Goal: Check status: Check status

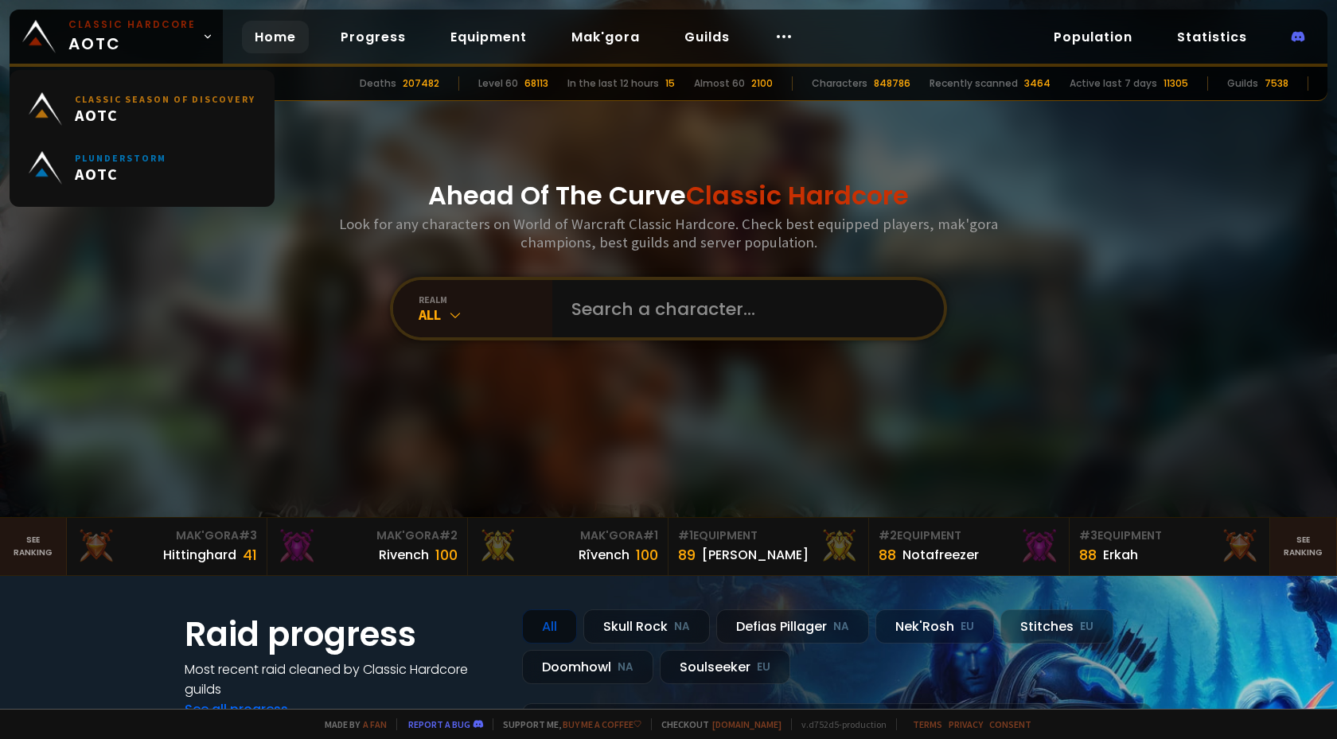
click at [137, 31] on small "Classic Hardcore" at bounding box center [131, 25] width 127 height 14
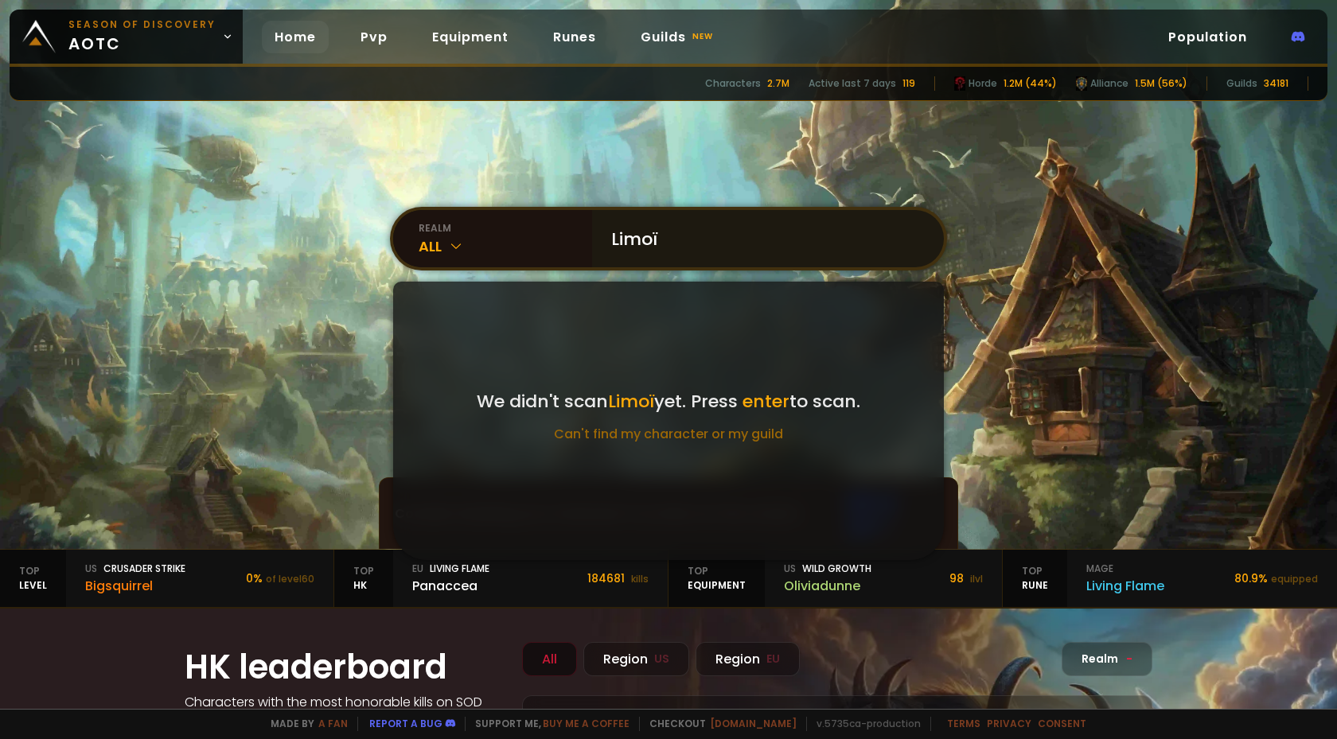
click at [703, 251] on input "Limoï" at bounding box center [763, 238] width 323 height 57
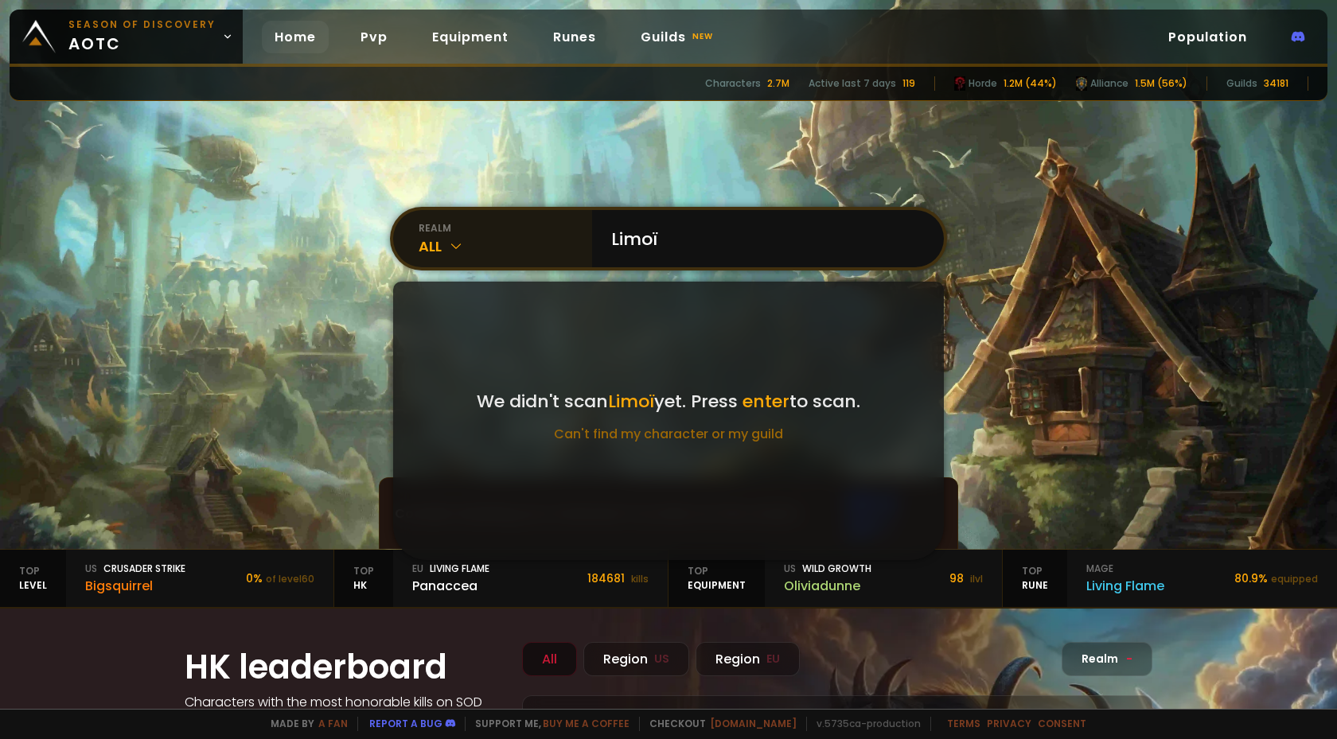
type input "Limoï"
click at [574, 236] on div "All" at bounding box center [506, 246] width 174 height 21
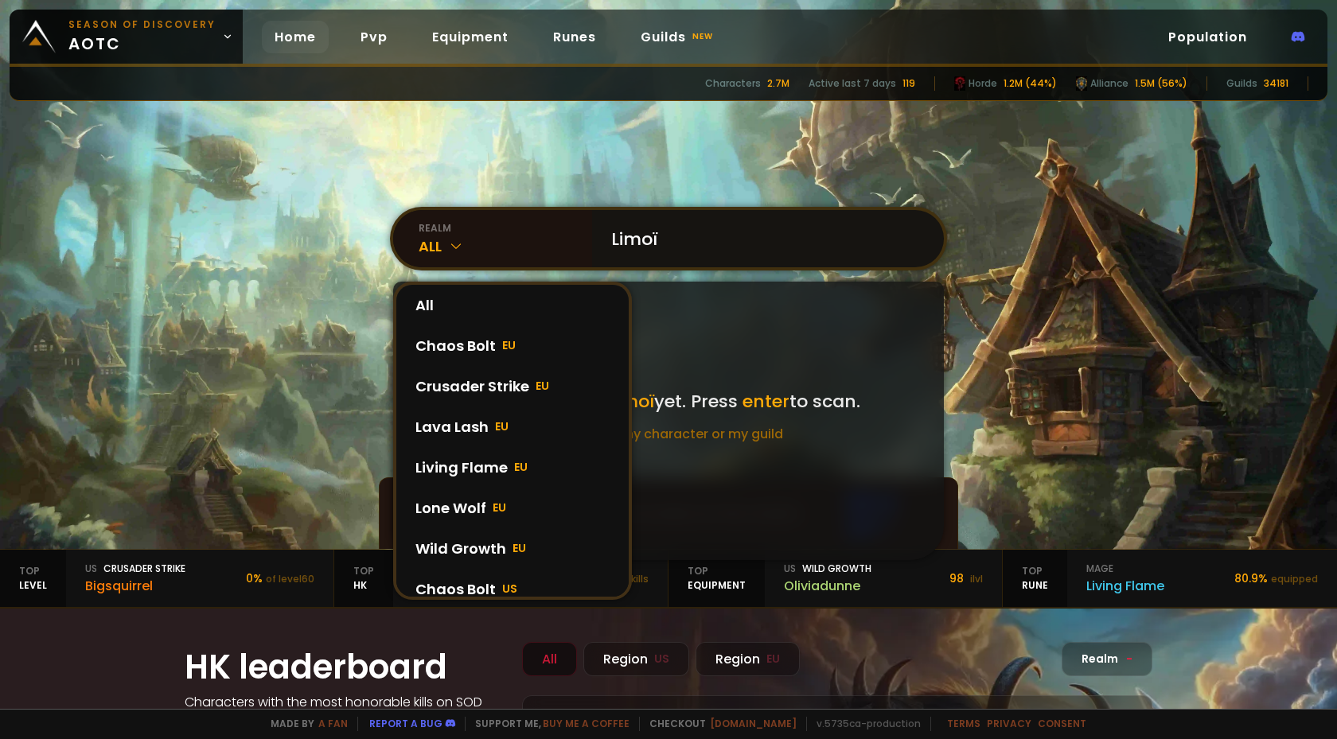
click at [715, 238] on input "Limoï" at bounding box center [763, 238] width 323 height 57
